Goal: Task Accomplishment & Management: Manage account settings

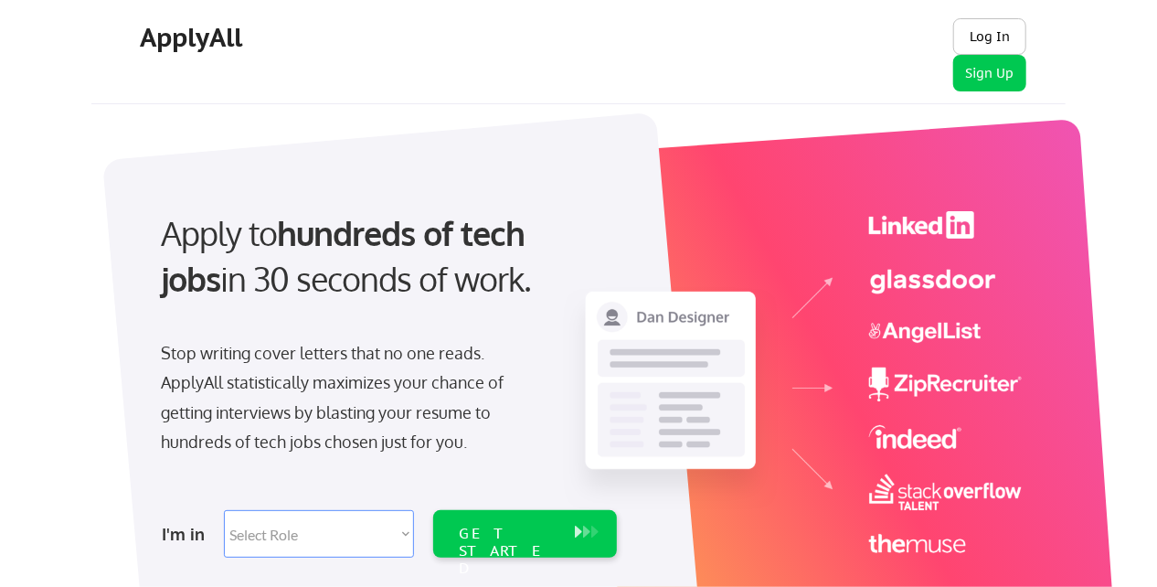
click at [988, 30] on button "Log In" at bounding box center [989, 36] width 73 height 37
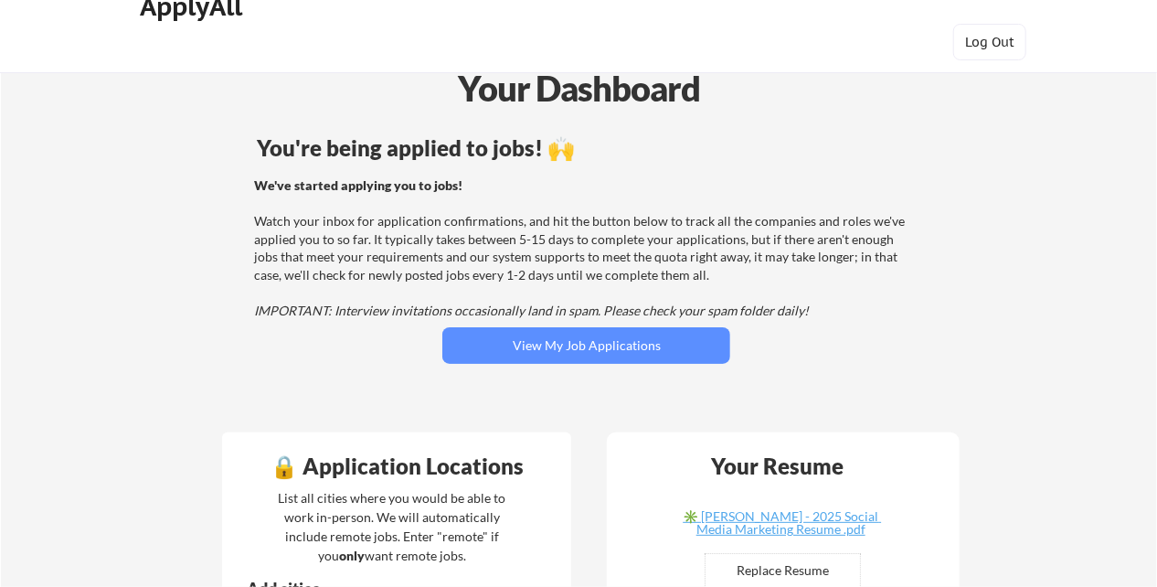
scroll to position [33, 0]
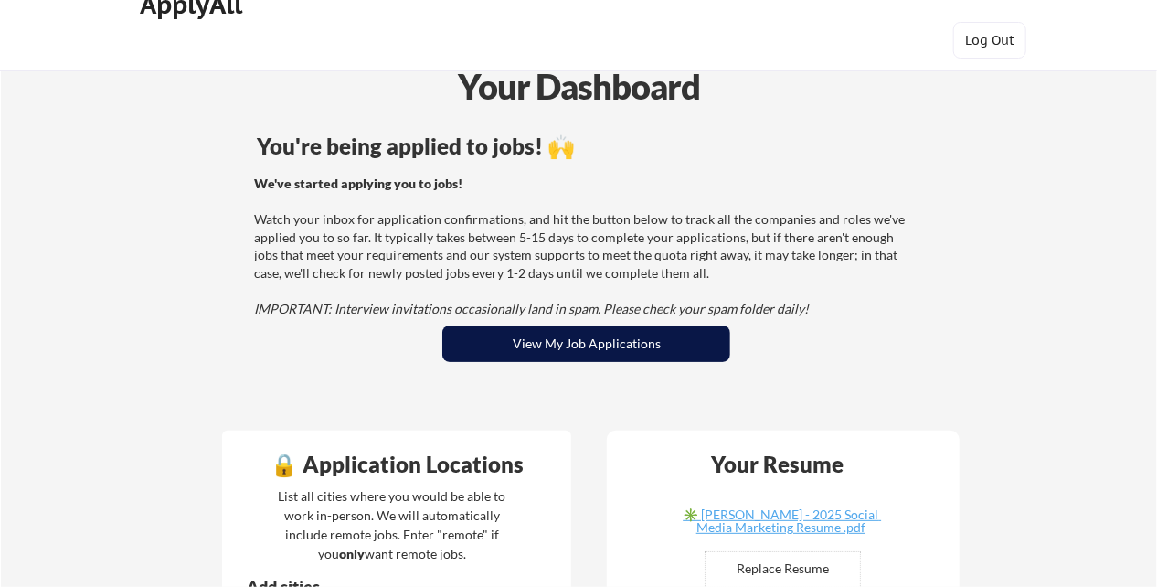
click at [573, 351] on button "View My Job Applications" at bounding box center [586, 343] width 288 height 37
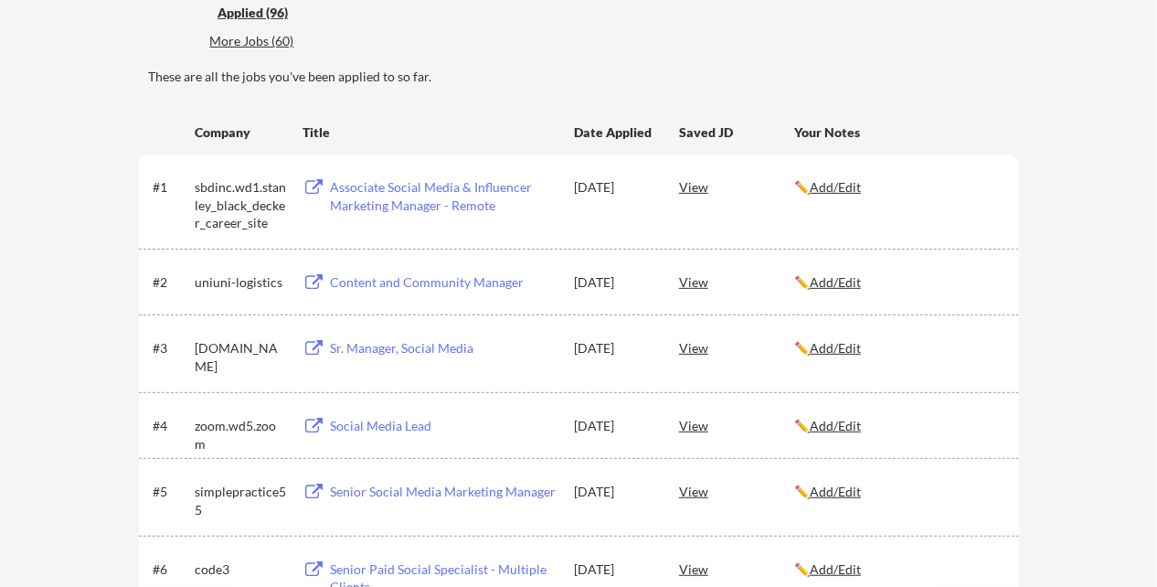
scroll to position [232, 0]
click at [692, 184] on div "View" at bounding box center [736, 185] width 115 height 33
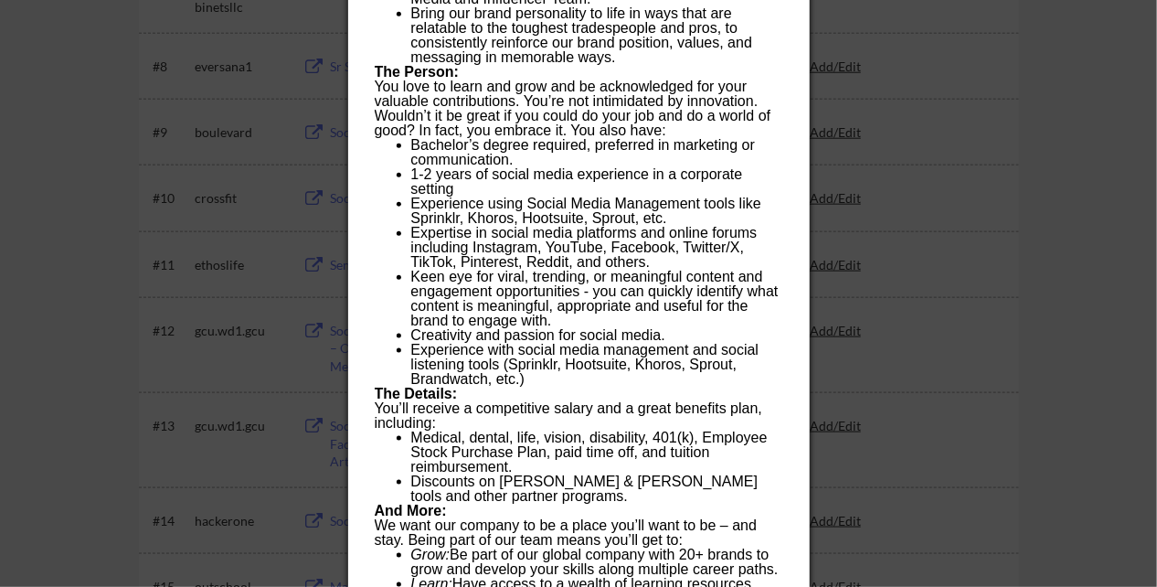
scroll to position [864, 0]
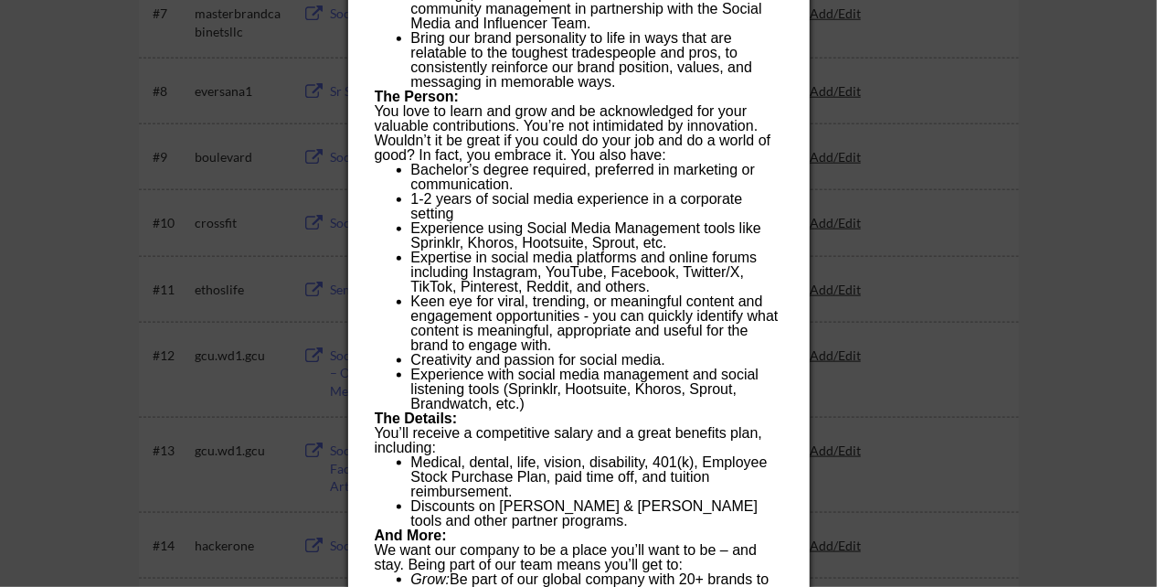
click at [891, 312] on div at bounding box center [578, 293] width 1157 height 587
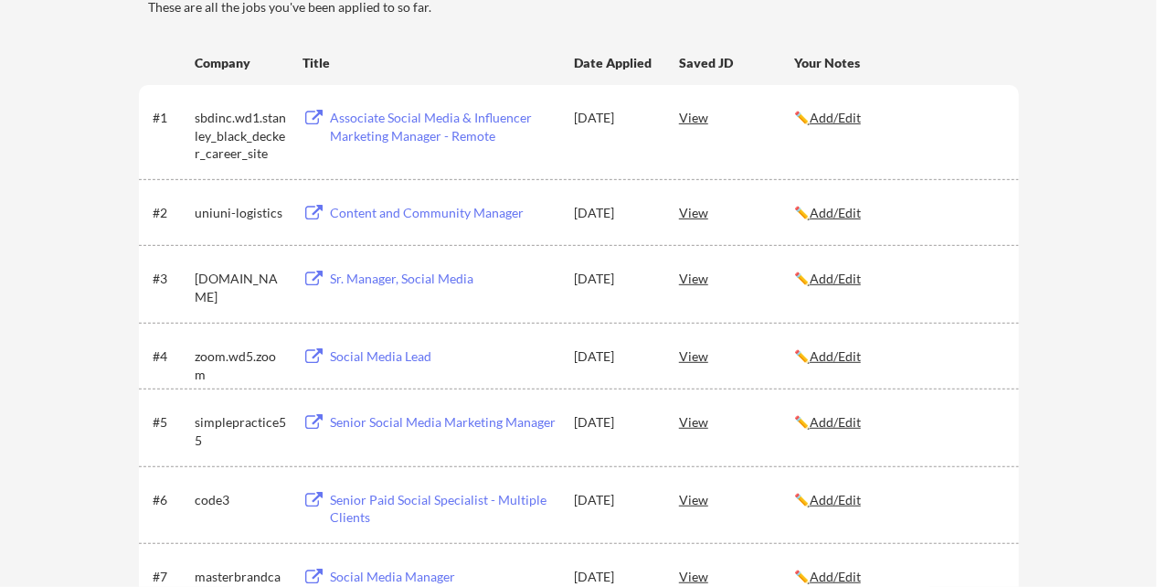
scroll to position [306, 0]
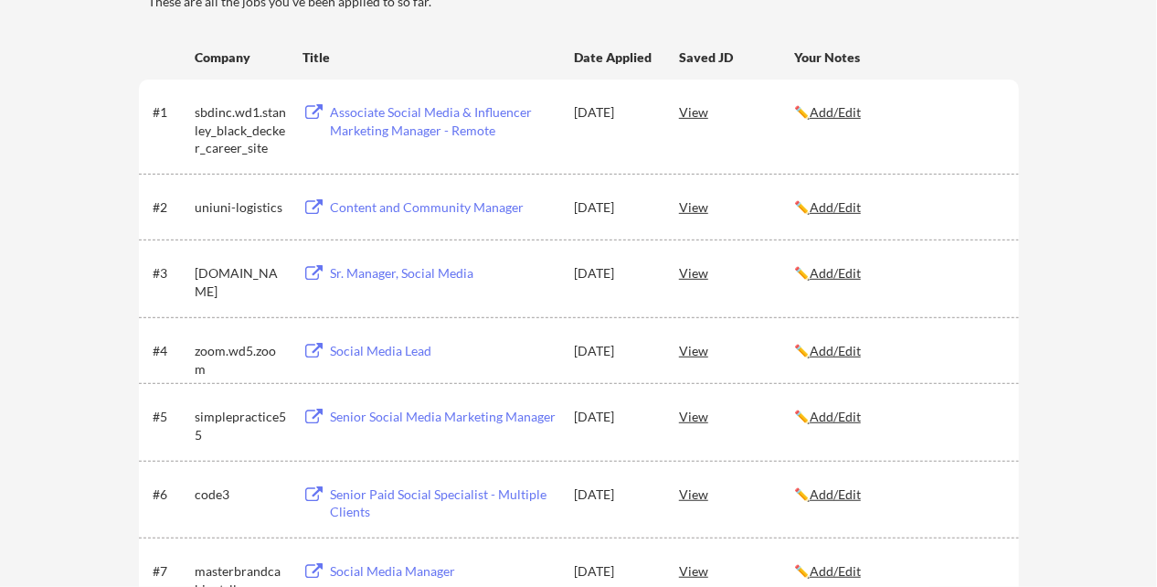
click at [695, 203] on div "View" at bounding box center [736, 206] width 115 height 33
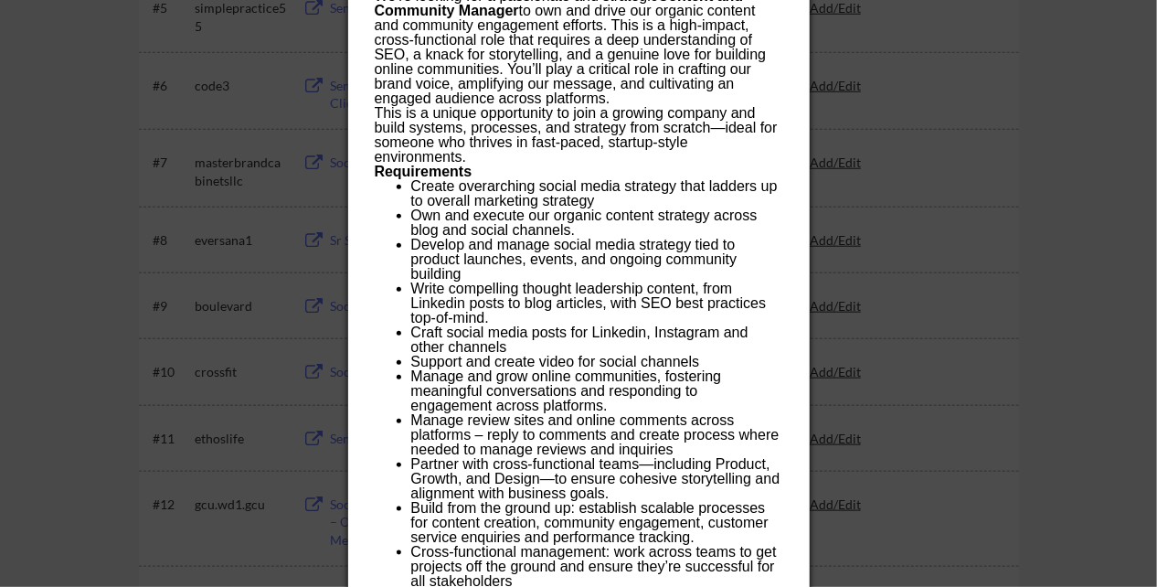
scroll to position [738, 0]
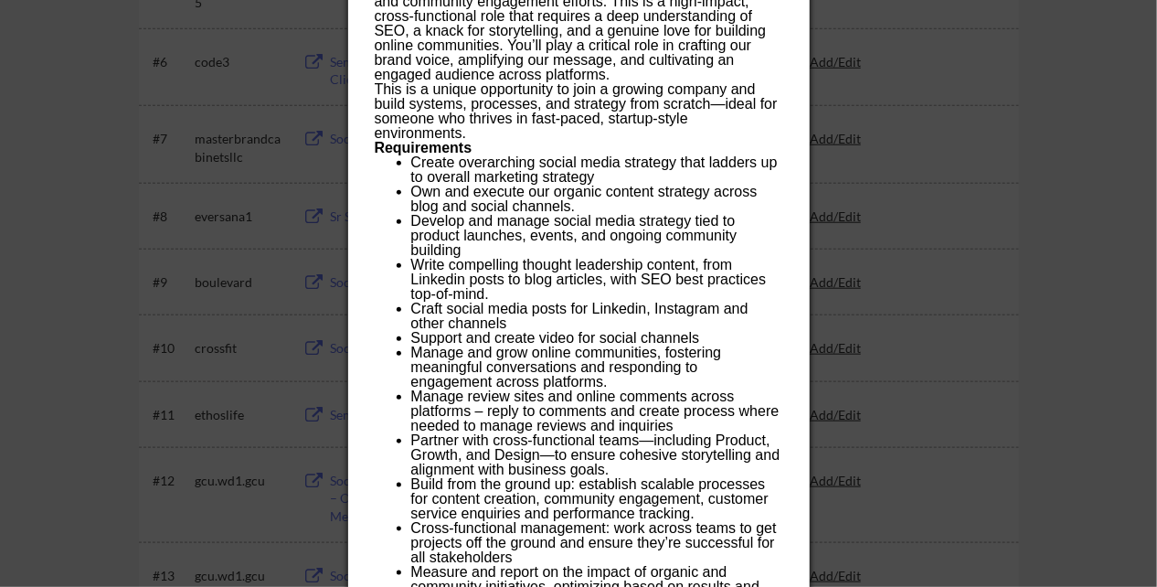
click at [1061, 296] on div at bounding box center [578, 293] width 1157 height 587
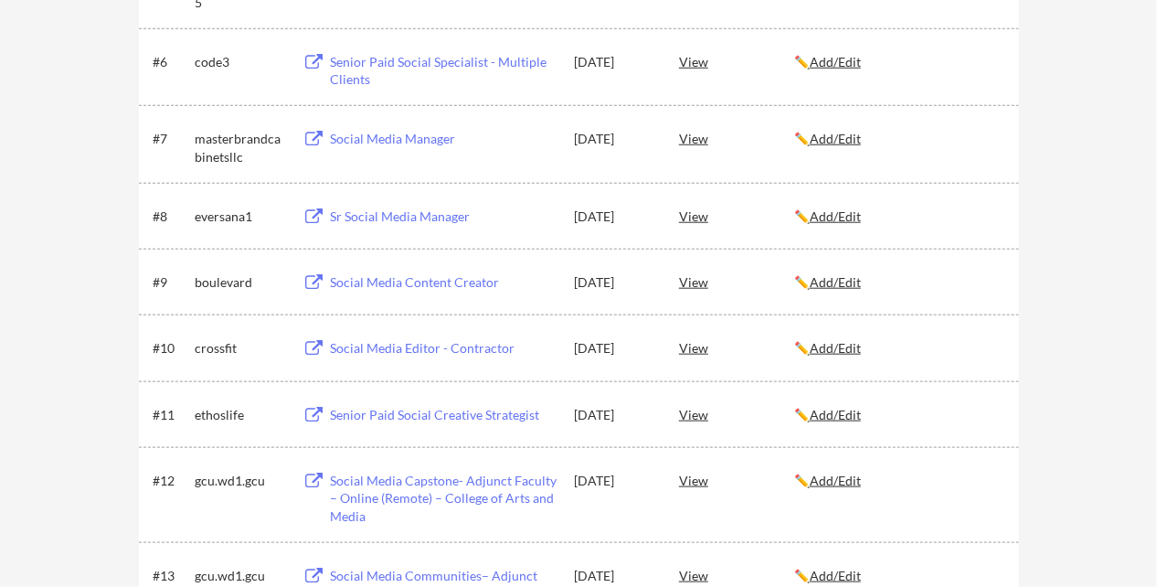
click at [437, 210] on div "Sr Social Media Manager" at bounding box center [443, 216] width 227 height 18
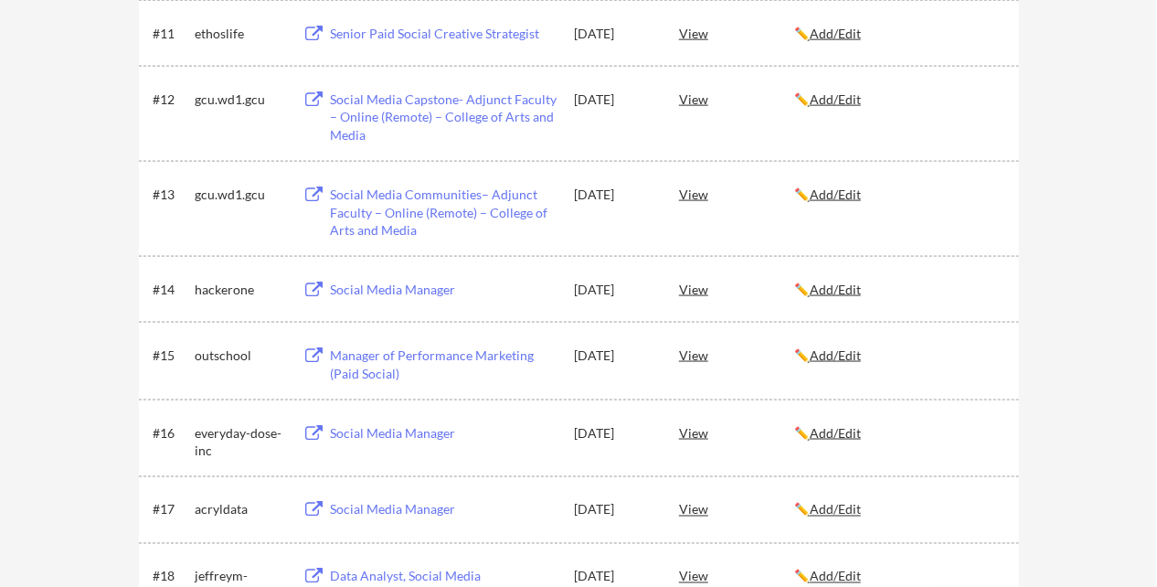
scroll to position [0, 0]
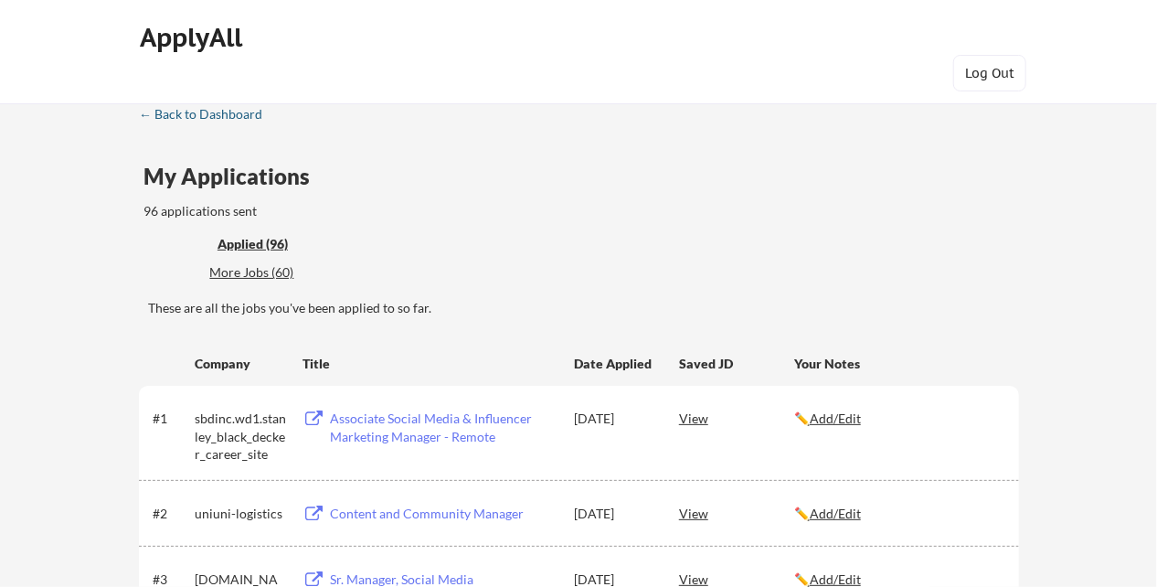
click at [207, 116] on div "← Back to Dashboard" at bounding box center [207, 114] width 137 height 13
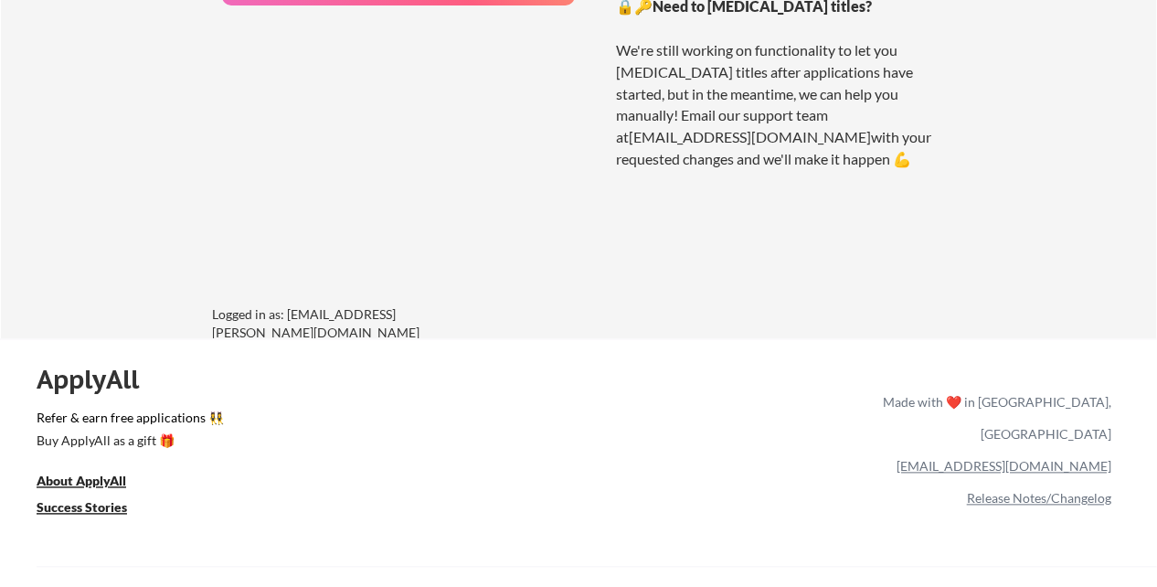
scroll to position [1144, 0]
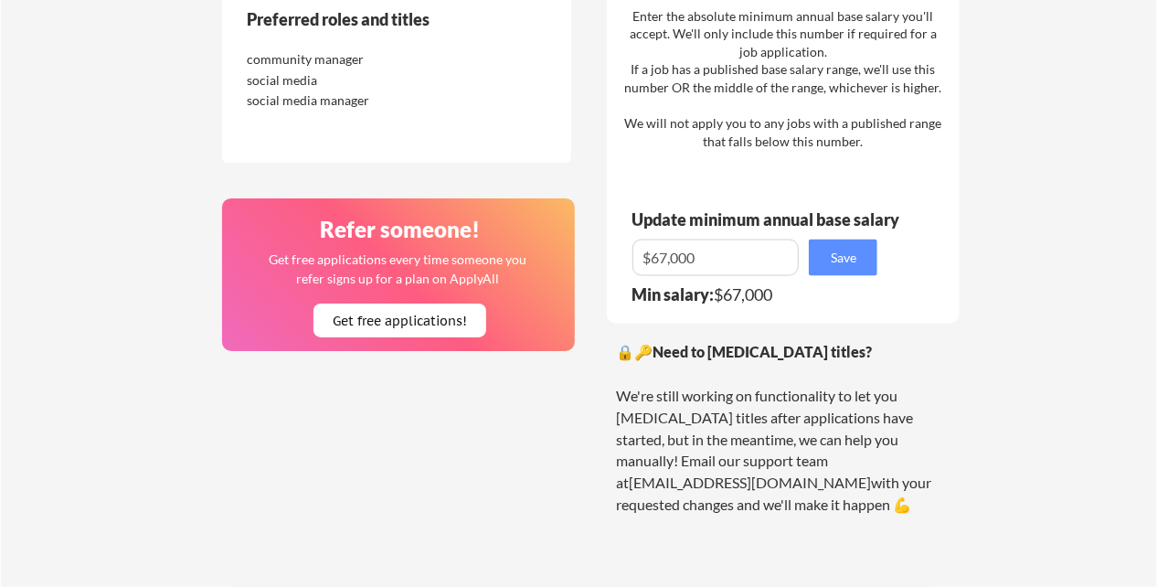
click at [711, 246] on input "input" at bounding box center [715, 257] width 166 height 37
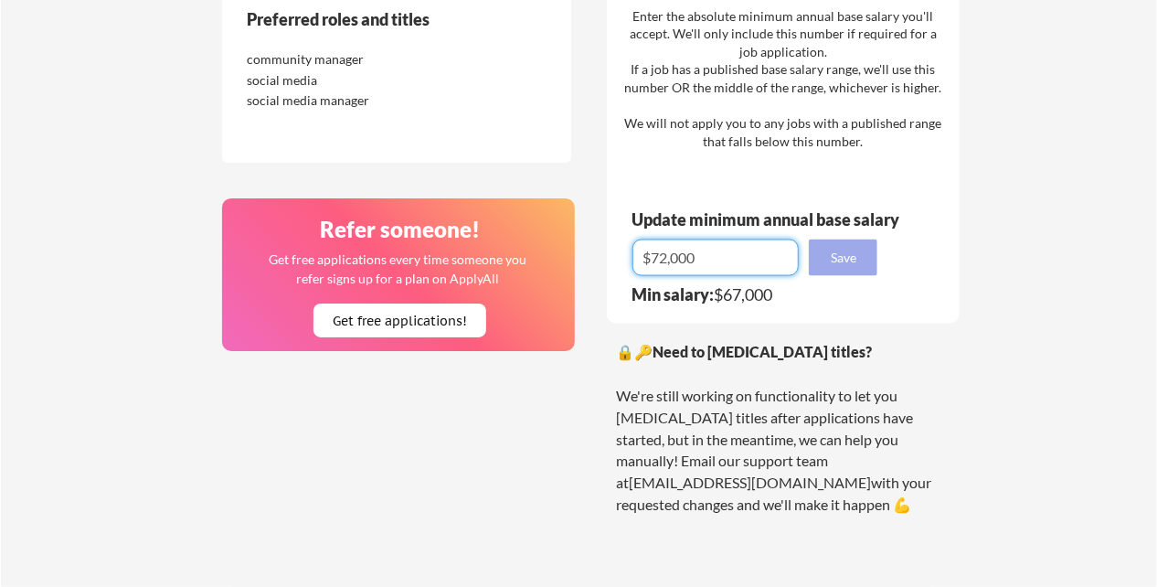
type input "$72,000"
click at [859, 257] on button "Save" at bounding box center [843, 257] width 69 height 37
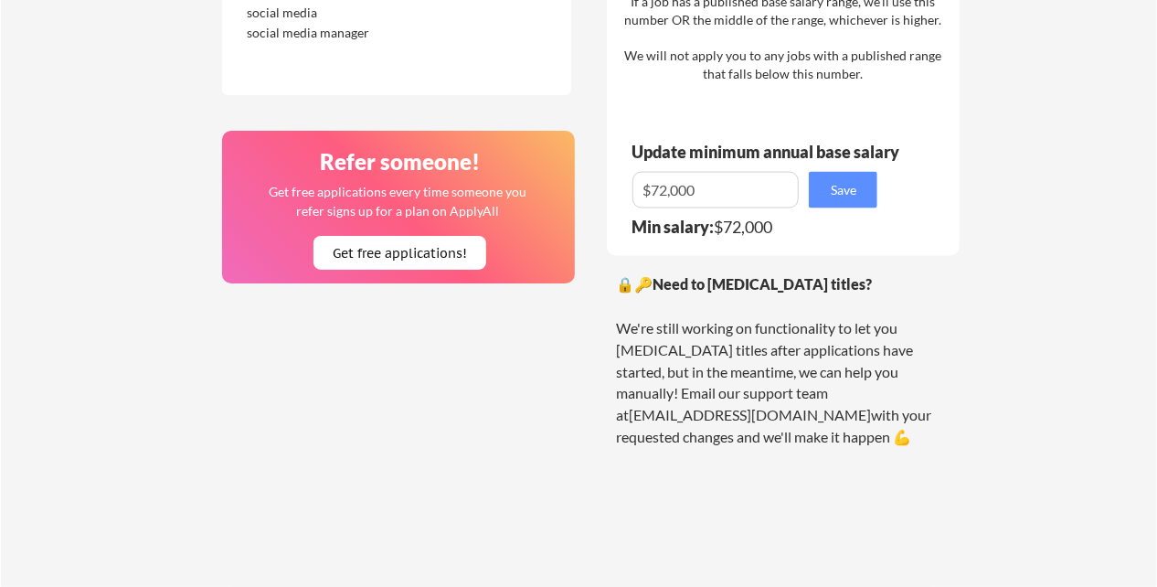
scroll to position [0, 0]
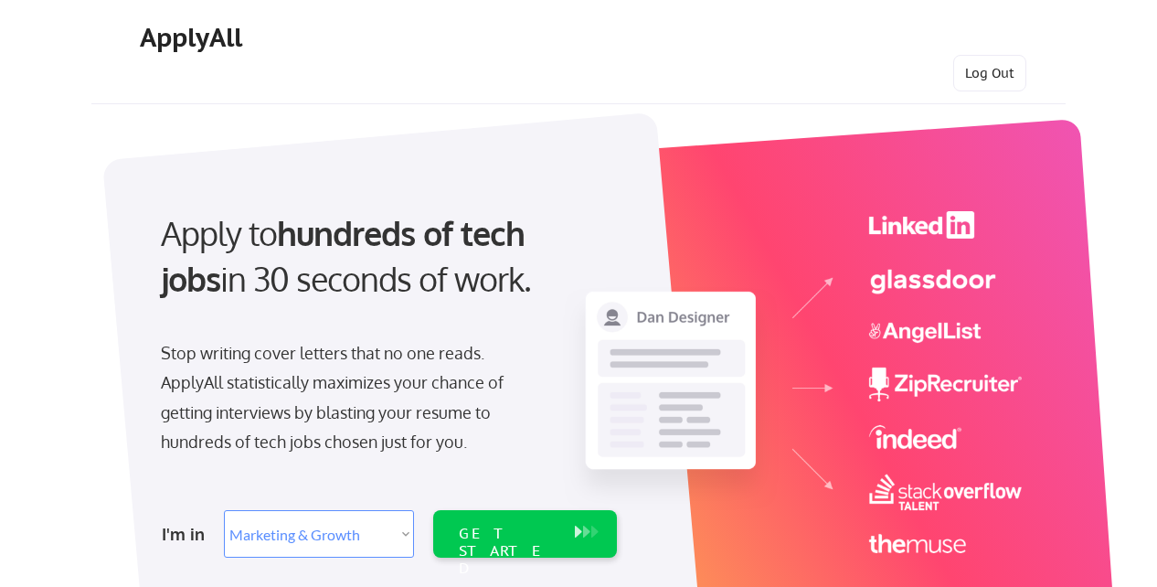
select select ""marketing___comms""
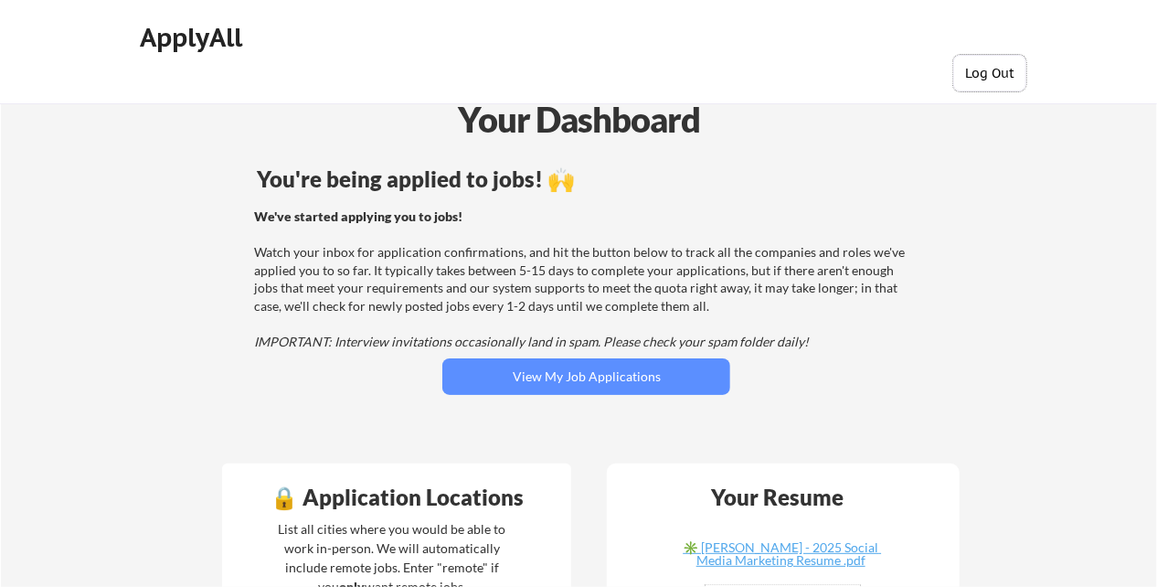
click at [994, 70] on button "Log Out" at bounding box center [989, 73] width 73 height 37
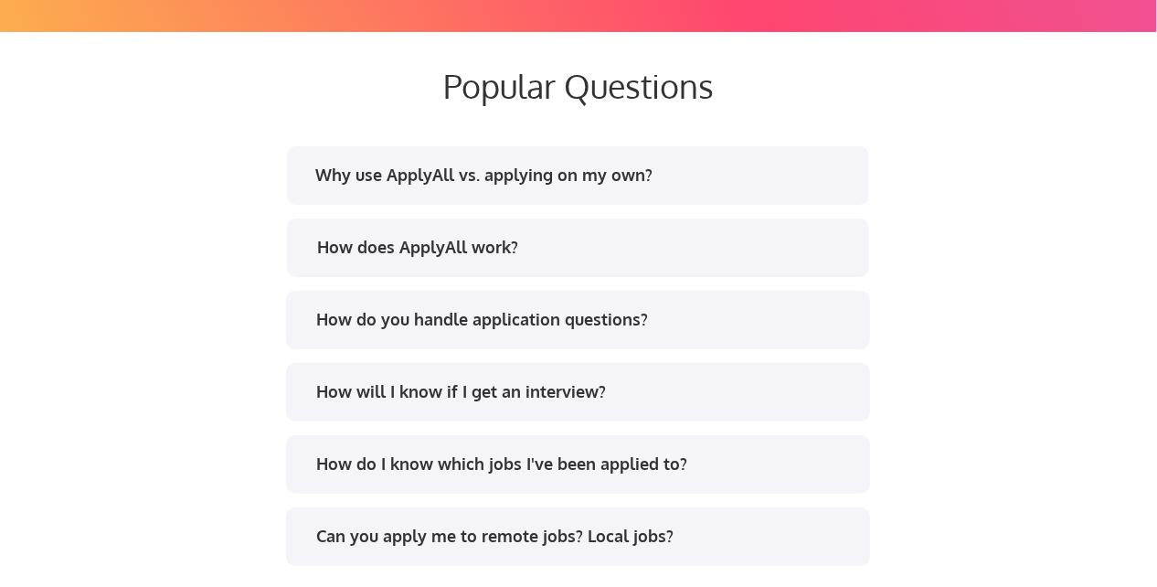
scroll to position [3489, 0]
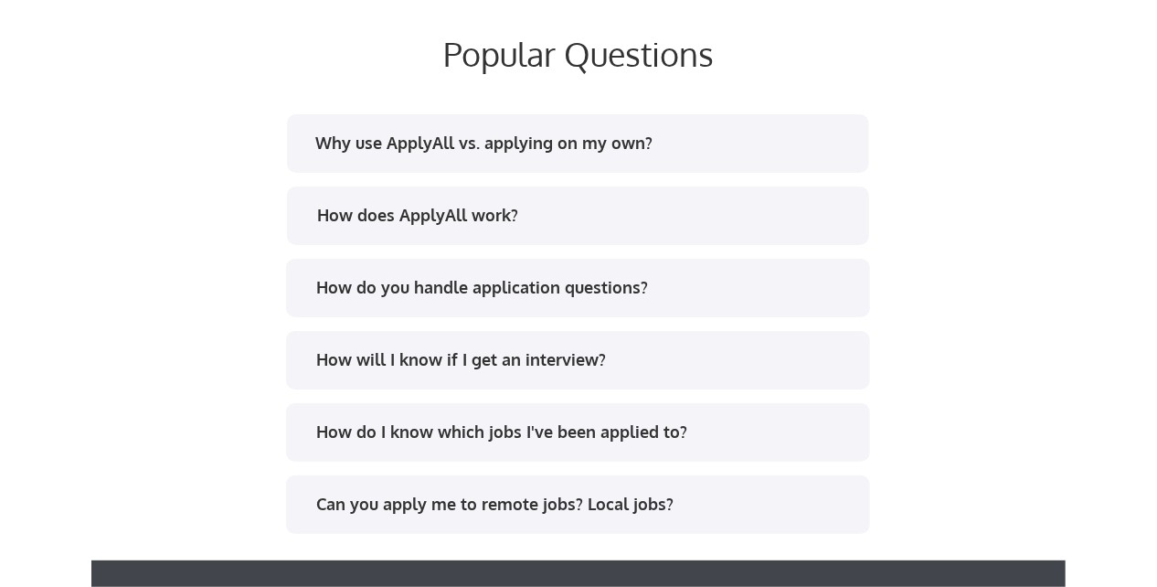
click at [652, 129] on div "Why use ApplyAll vs. applying on my own?" at bounding box center [578, 143] width 582 height 58
click at [638, 148] on div "Why use ApplyAll vs. applying on my own?" at bounding box center [584, 143] width 536 height 23
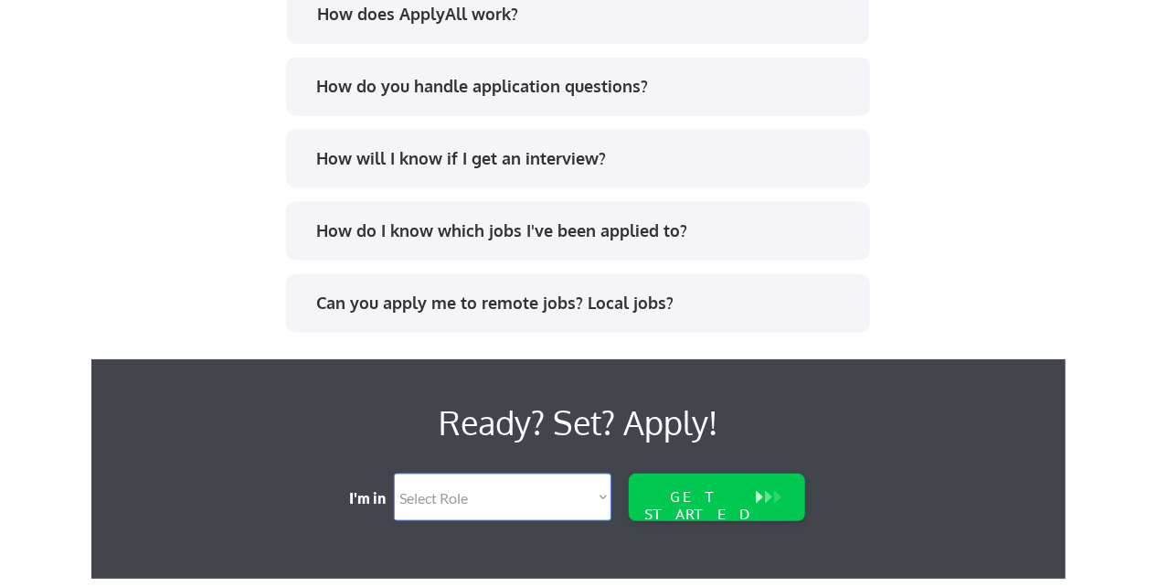
scroll to position [4253, 0]
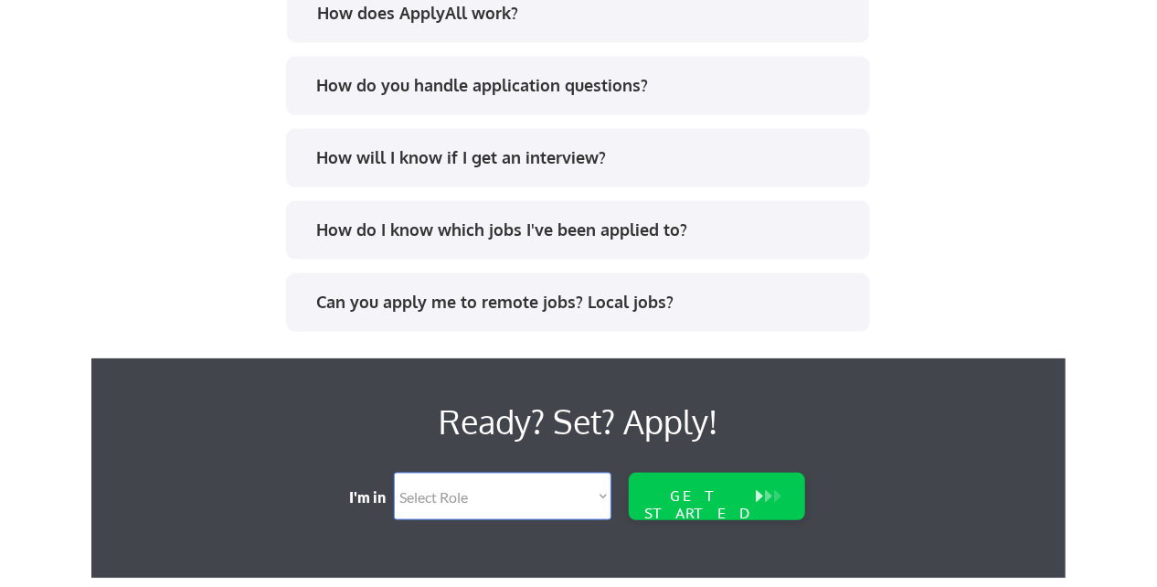
click at [811, 158] on div "How will I know if I get an interview?" at bounding box center [584, 157] width 536 height 23
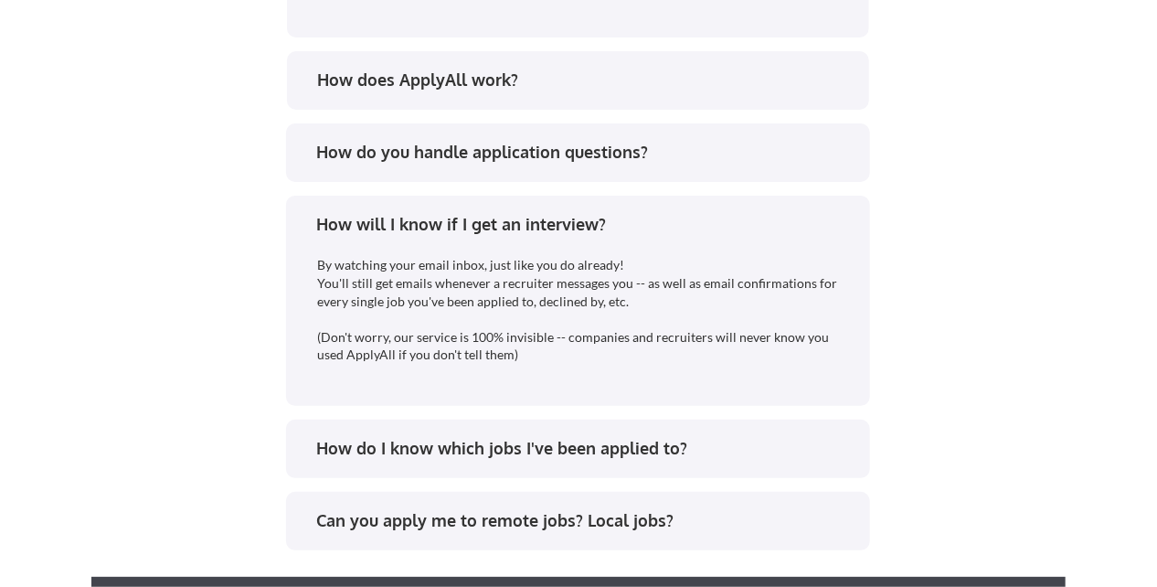
scroll to position [4154, 0]
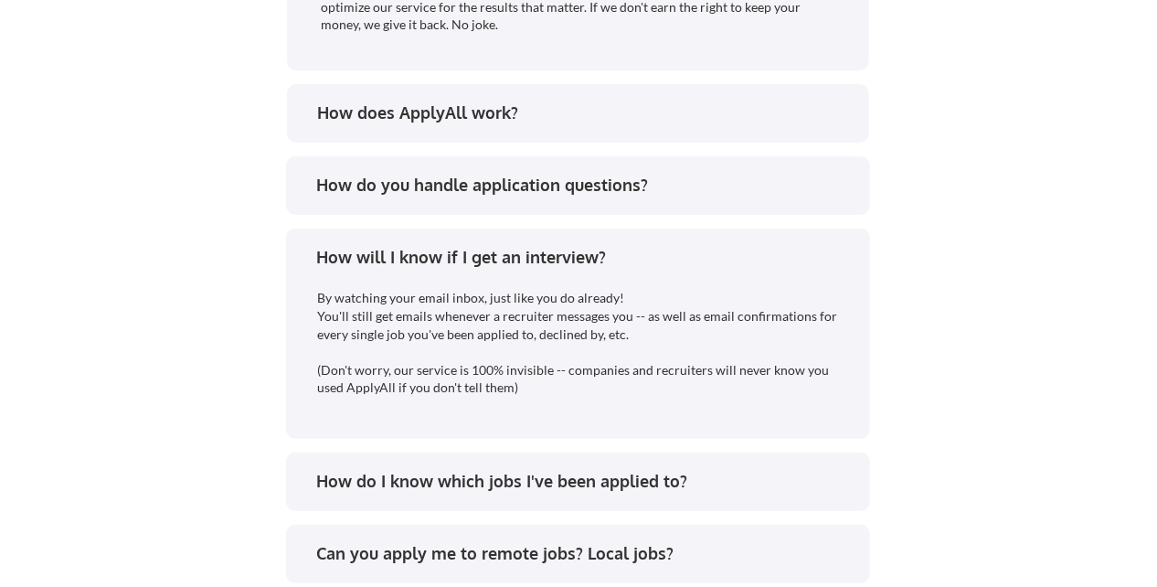
click at [792, 120] on div "How does ApplyAll work?" at bounding box center [585, 112] width 536 height 23
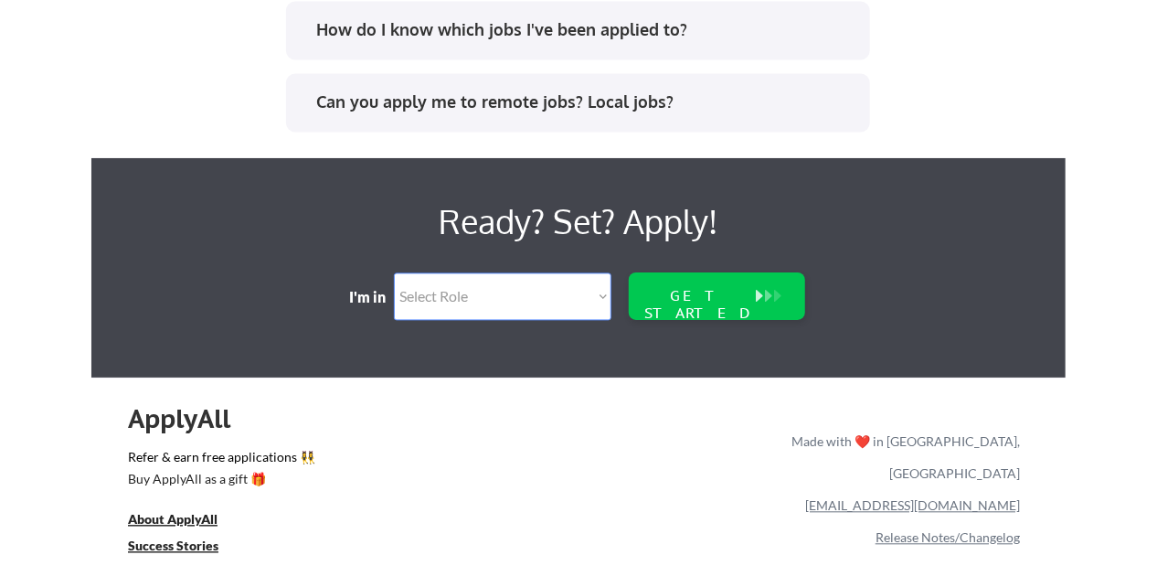
scroll to position [4852, 0]
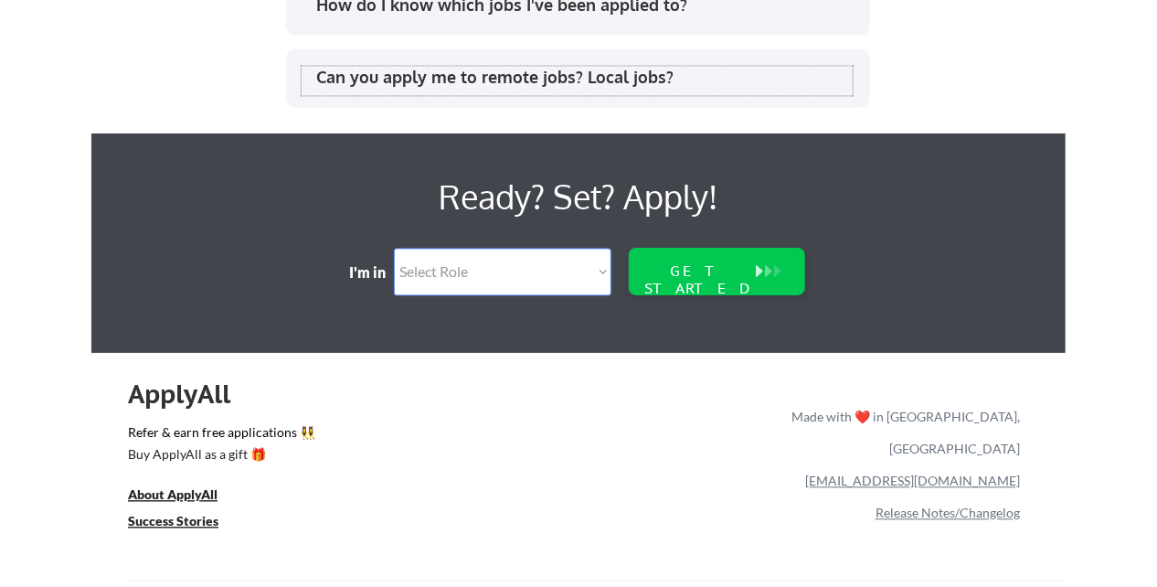
click at [733, 82] on div "Can you apply me to remote jobs? Local jobs?" at bounding box center [584, 77] width 536 height 23
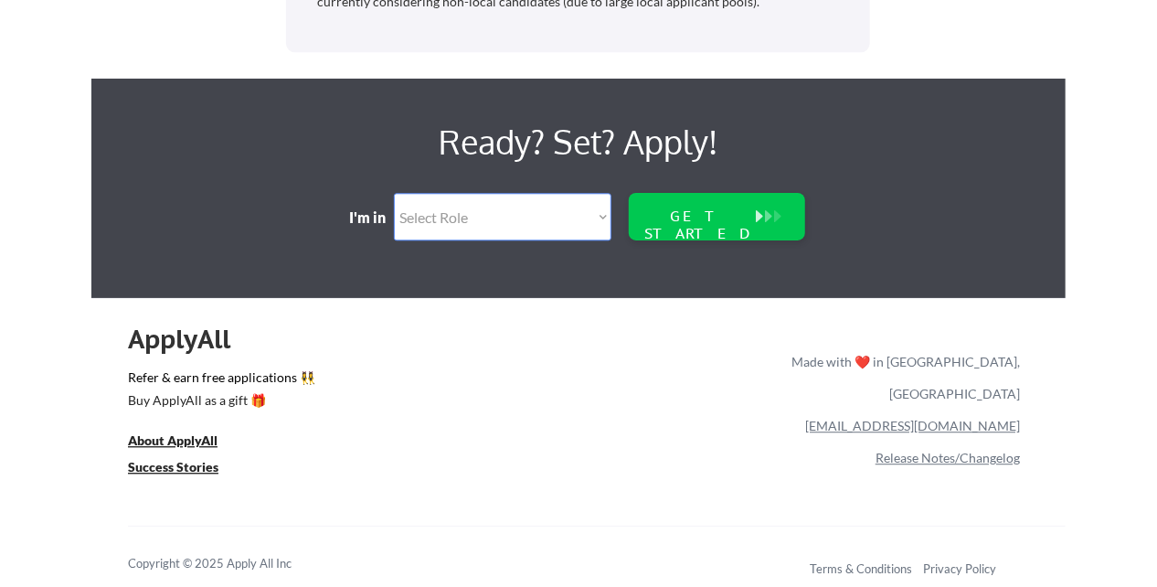
scroll to position [5195, 0]
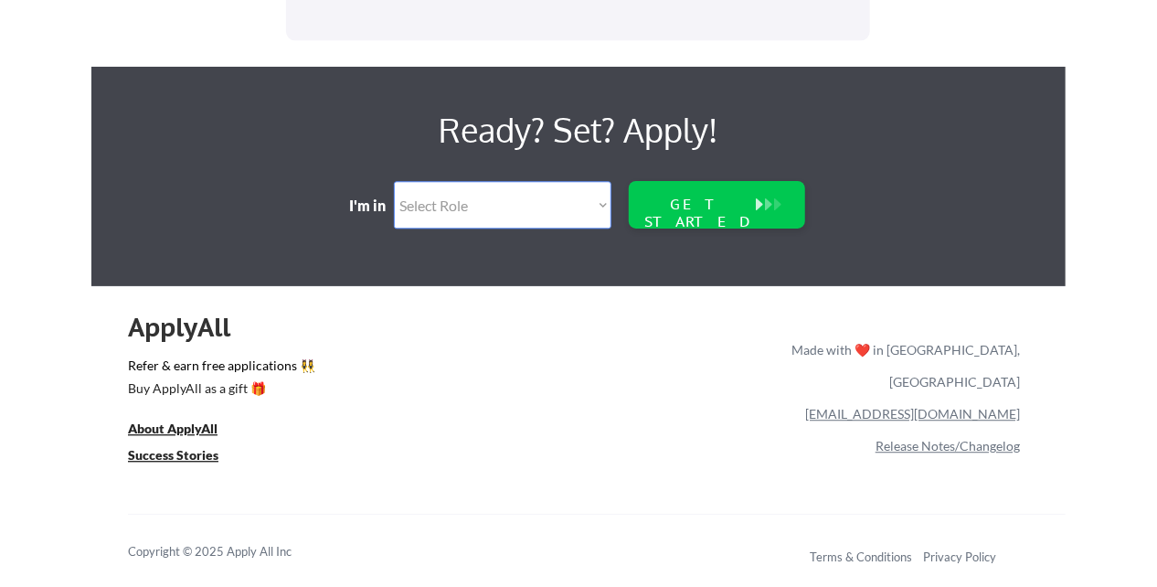
drag, startPoint x: 1102, startPoint y: 146, endPoint x: 1109, endPoint y: 138, distance: 10.4
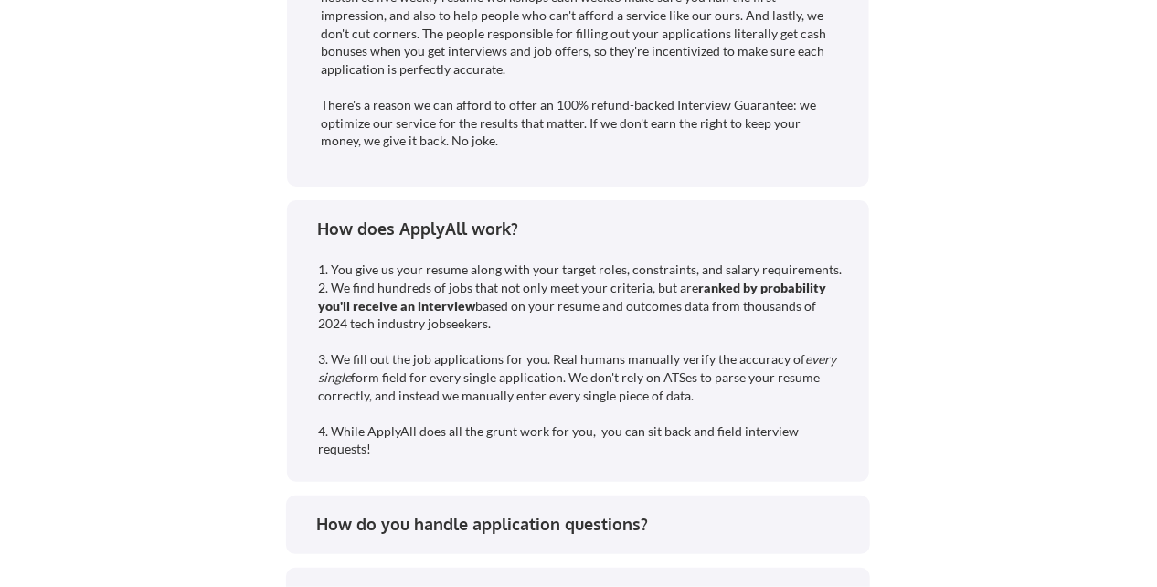
scroll to position [4031, 0]
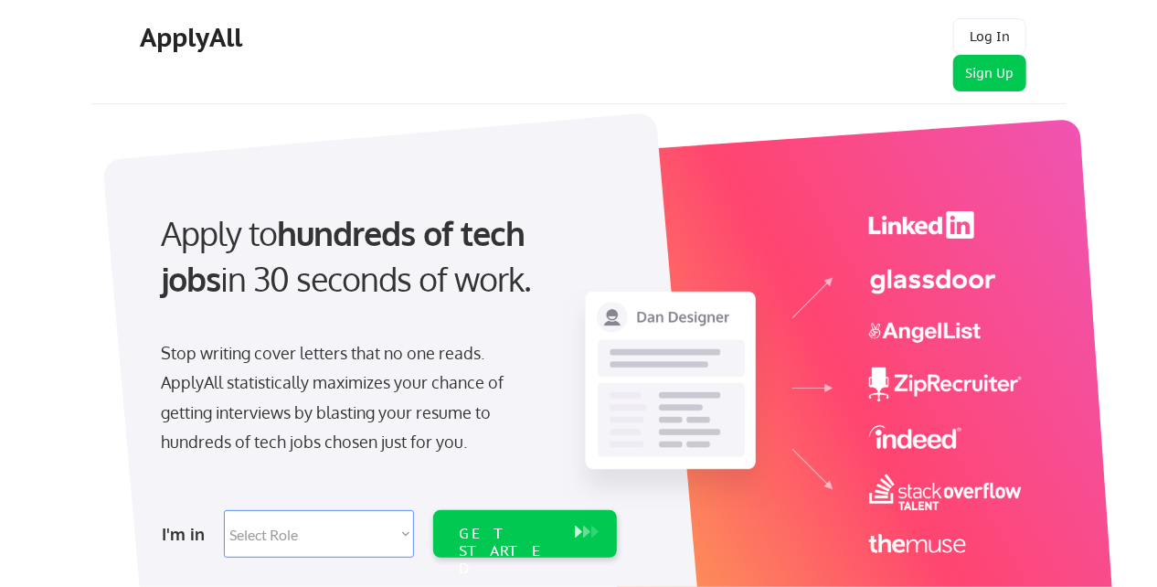
scroll to position [59, 0]
